Goal: Task Accomplishment & Management: Manage account settings

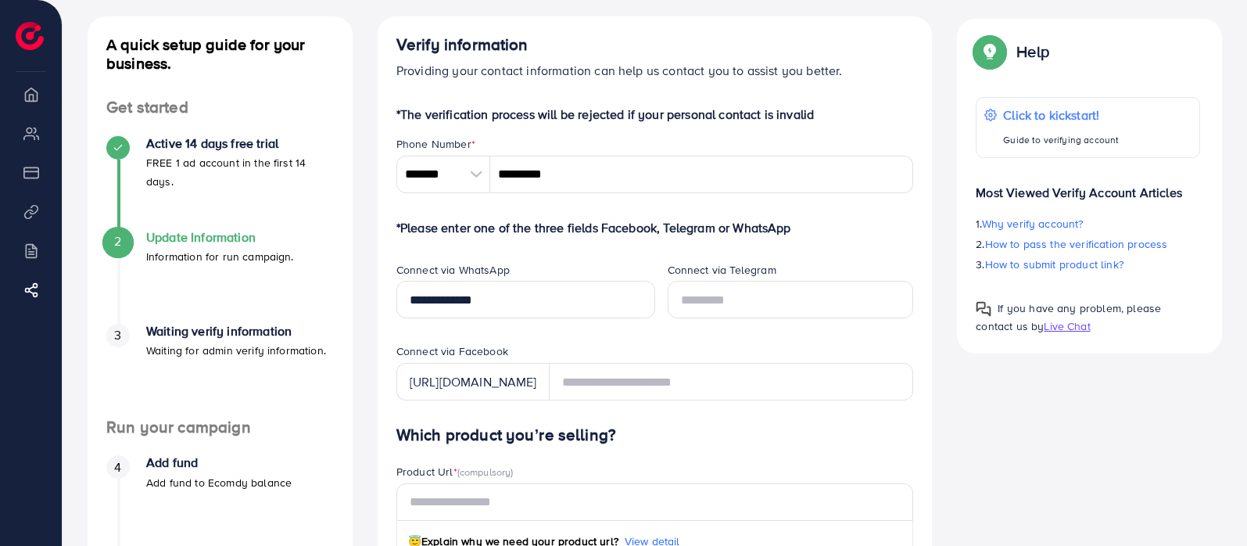
scroll to position [50, 0]
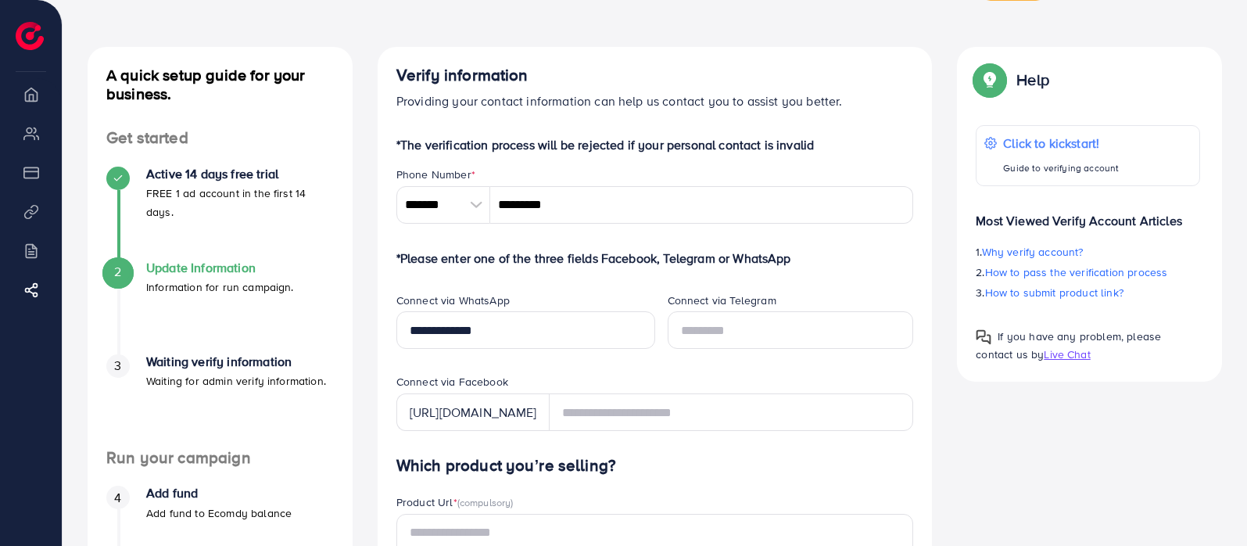
click at [34, 102] on li "Overview" at bounding box center [31, 93] width 62 height 31
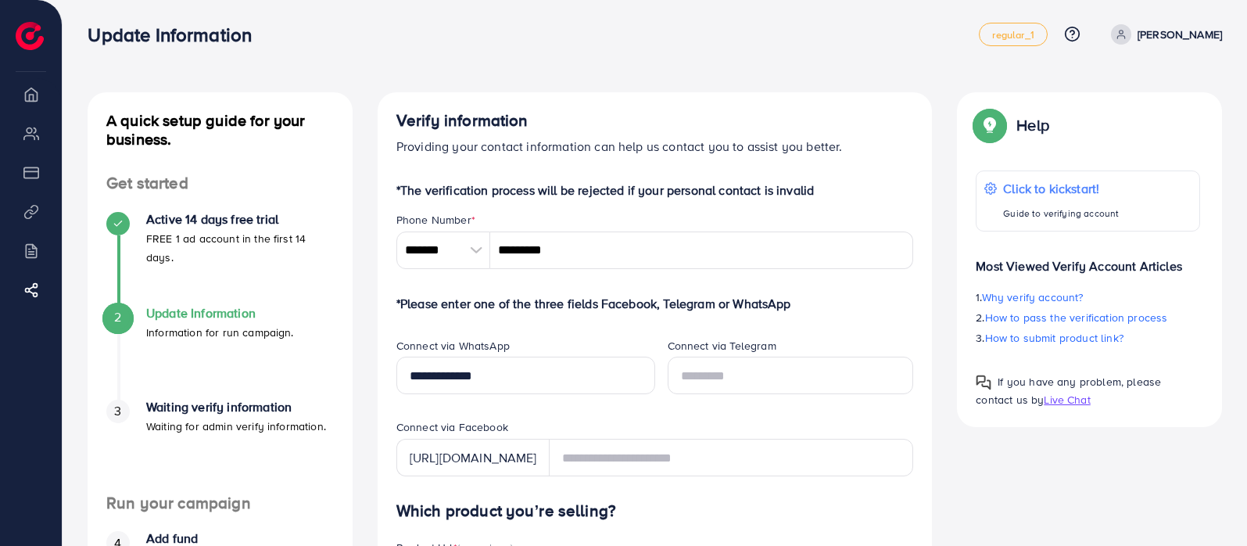
scroll to position [0, 0]
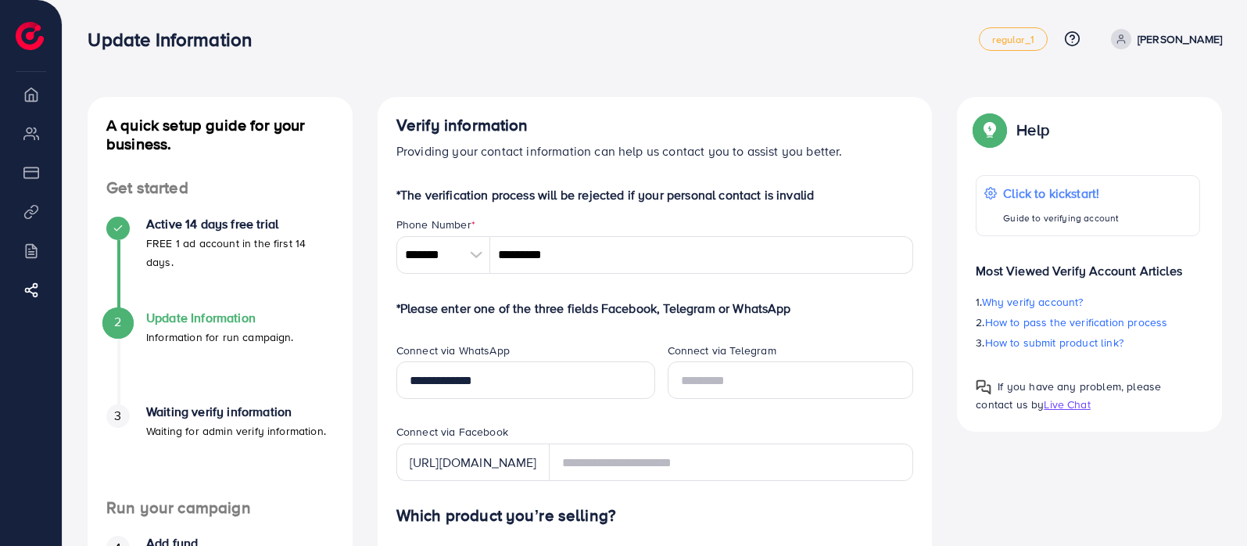
click at [29, 102] on li "Overview" at bounding box center [31, 93] width 62 height 31
click at [1173, 38] on p "[PERSON_NAME]" at bounding box center [1179, 39] width 84 height 19
click at [1131, 40] on span at bounding box center [1121, 39] width 20 height 20
click at [1123, 38] on circle at bounding box center [1121, 37] width 4 height 4
click at [551, 41] on div "Update Information" at bounding box center [533, 39] width 891 height 23
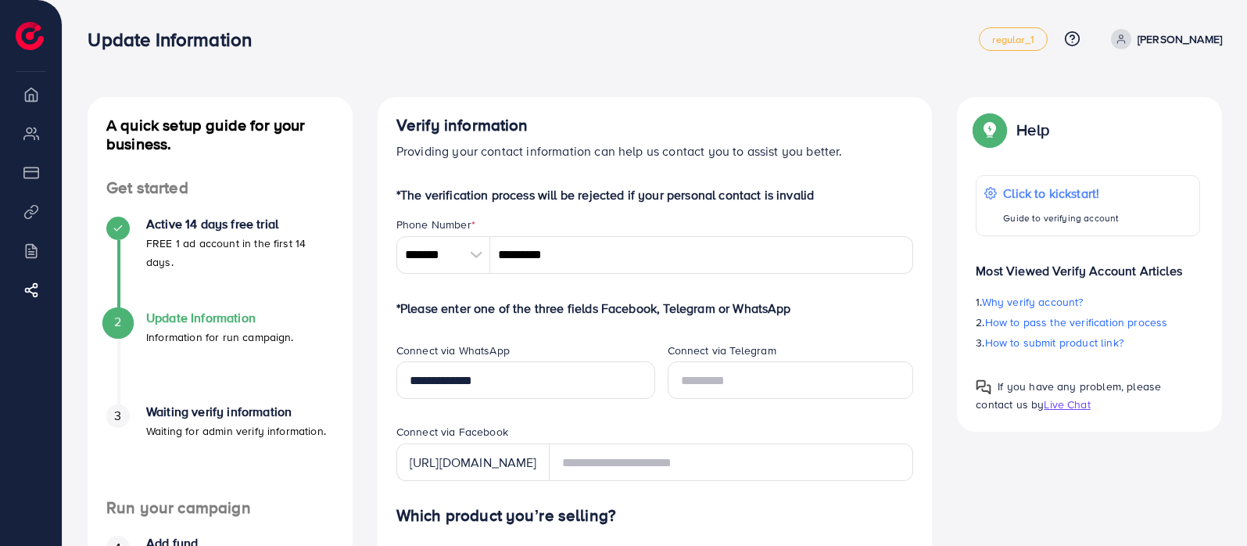
click at [32, 38] on img at bounding box center [30, 36] width 28 height 28
